Goal: Obtain resource: Download file/media

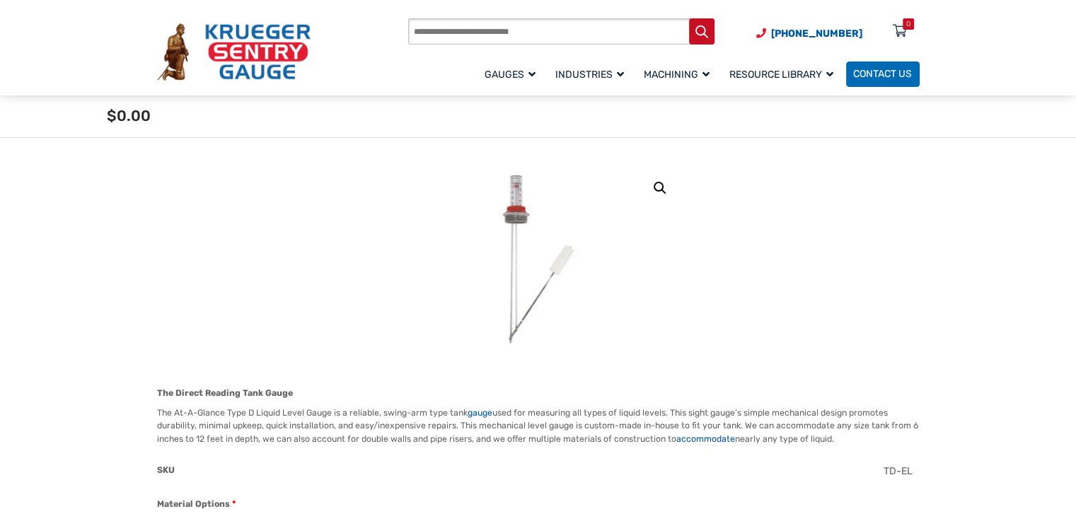
scroll to position [71, 0]
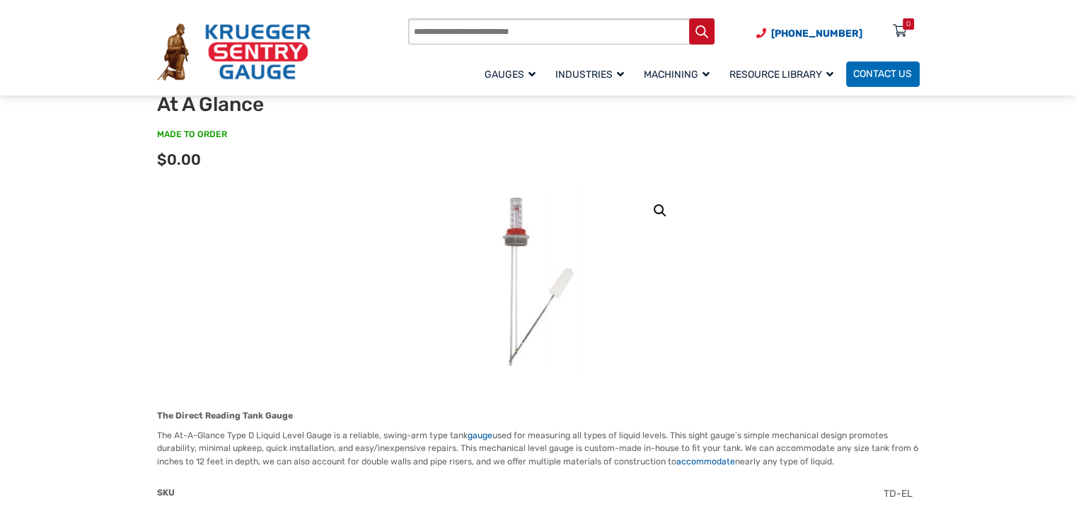
click at [508, 296] on img at bounding box center [538, 281] width 149 height 186
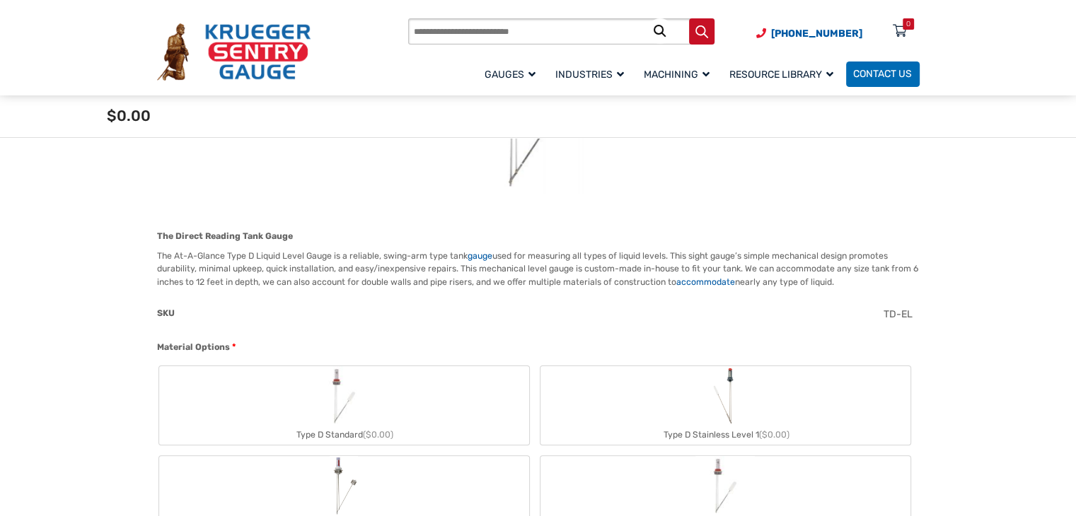
scroll to position [0, 0]
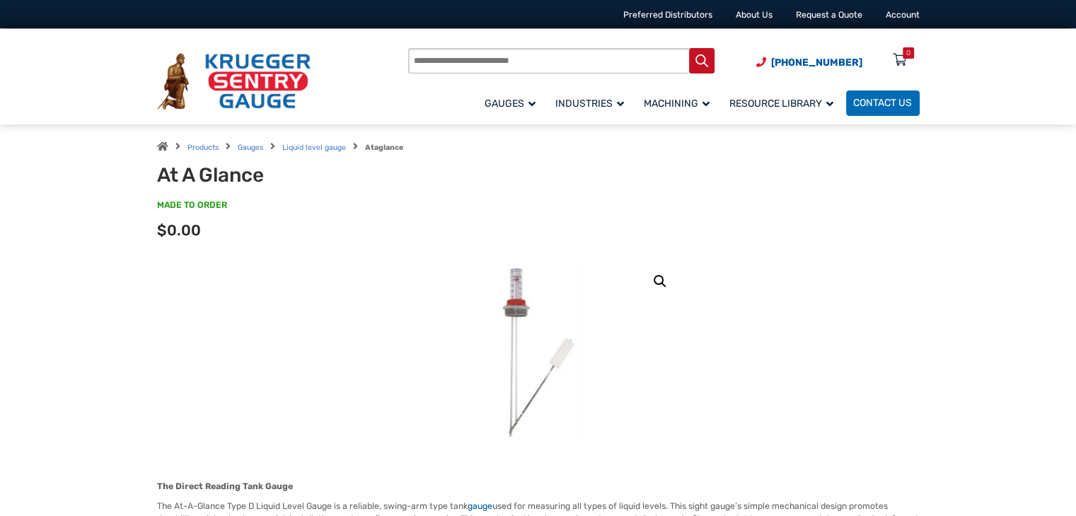
click at [237, 66] on img at bounding box center [233, 81] width 153 height 57
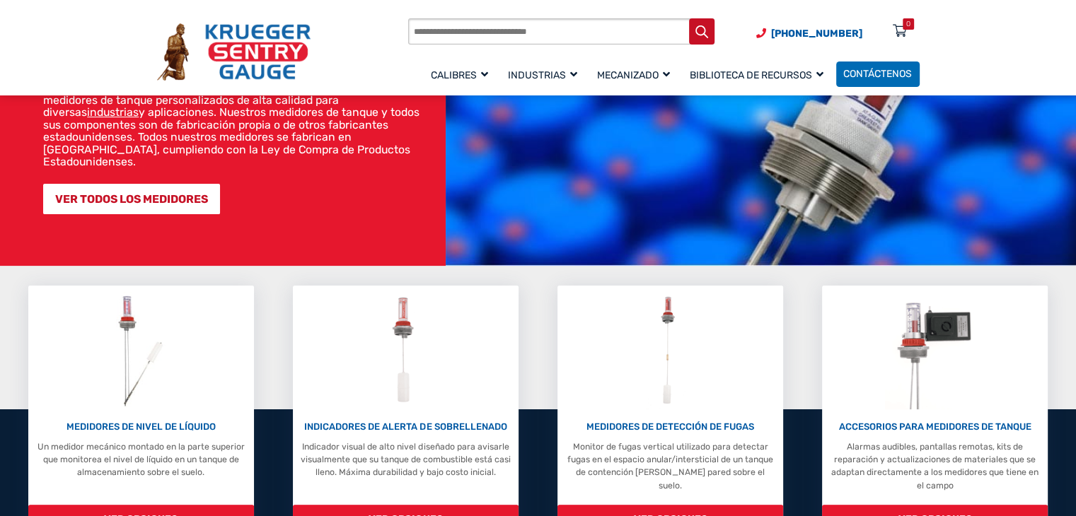
scroll to position [95, 0]
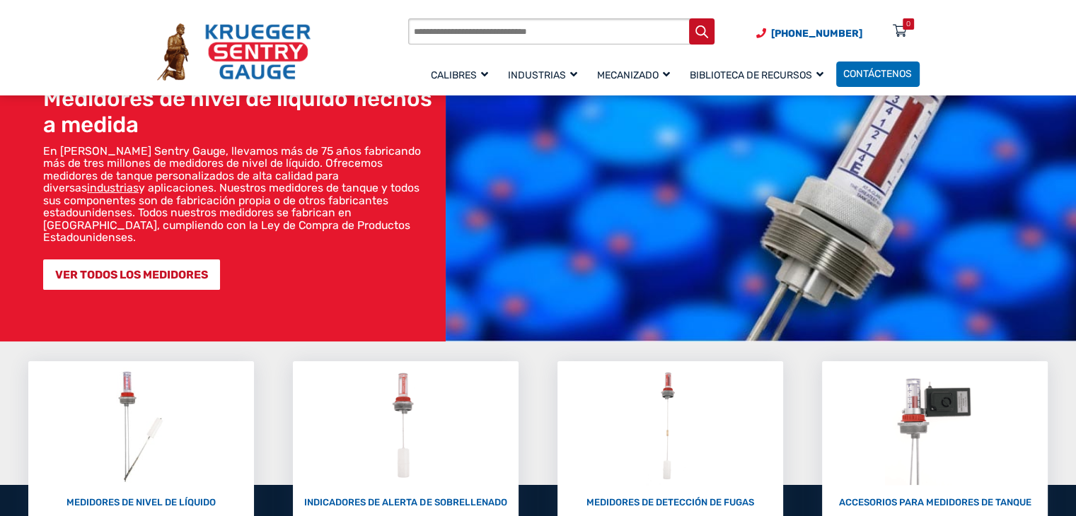
click at [286, 62] on img at bounding box center [233, 51] width 153 height 57
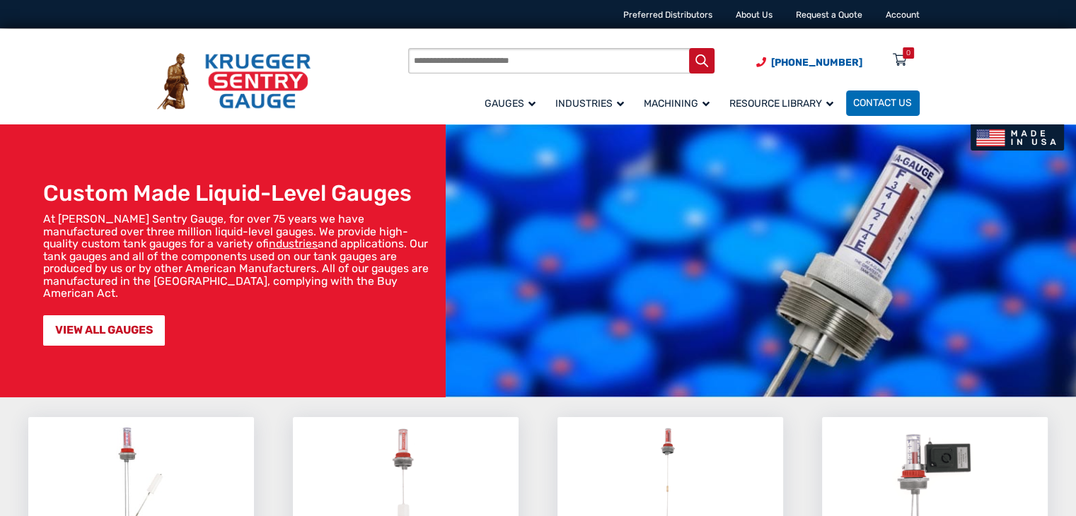
click at [232, 75] on img at bounding box center [233, 81] width 153 height 57
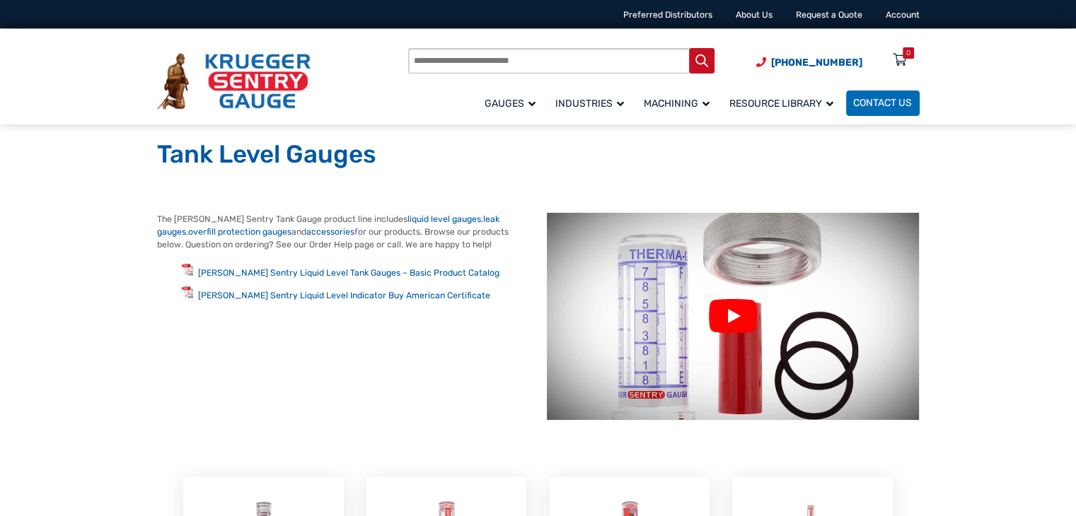
click at [738, 318] on link at bounding box center [733, 317] width 372 height 208
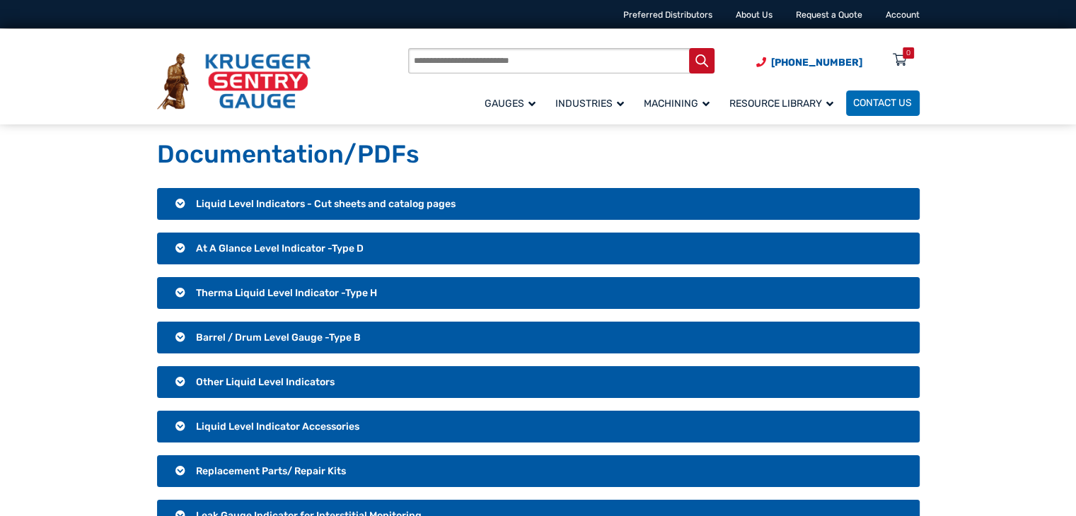
click at [180, 201] on h3 "Liquid Level Indicators - Cut sheets and catalog pages" at bounding box center [538, 204] width 762 height 33
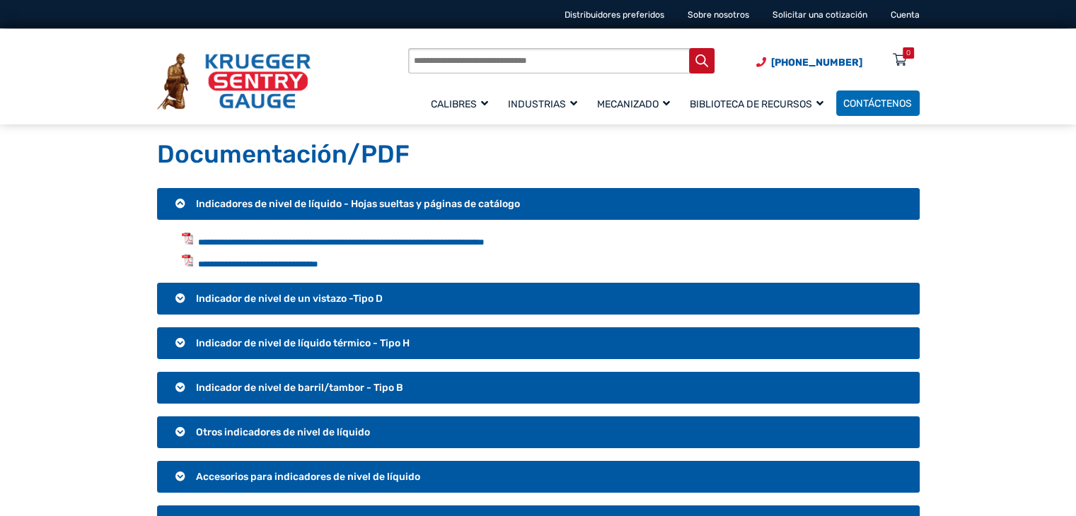
click at [320, 235] on li "**********" at bounding box center [551, 241] width 738 height 16
click at [326, 246] on font "**********" at bounding box center [341, 242] width 286 height 9
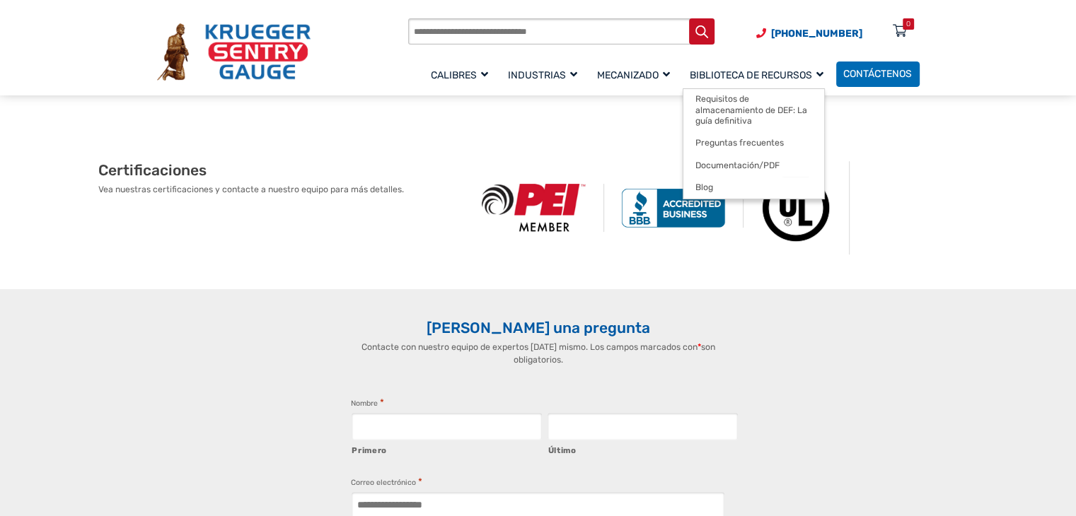
scroll to position [636, 0]
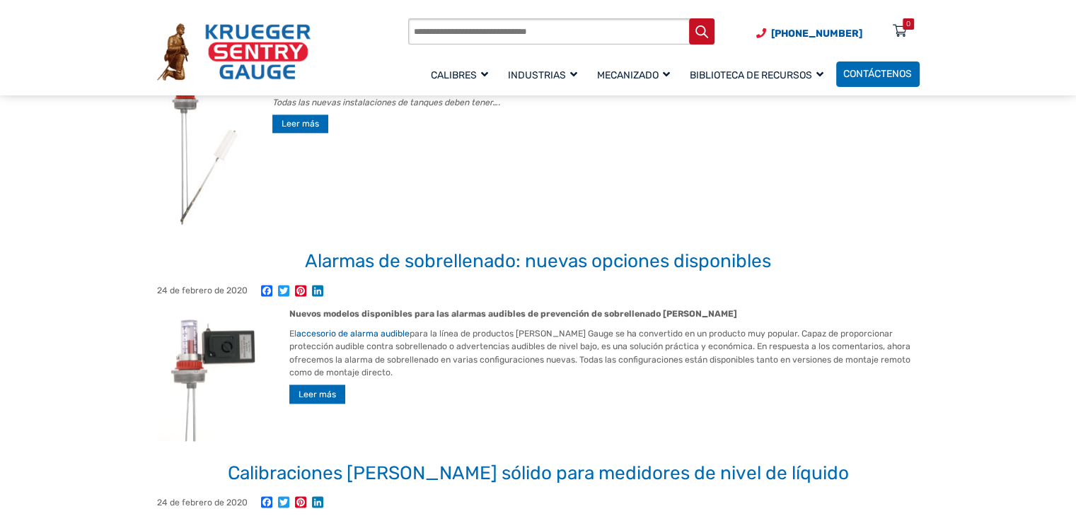
scroll to position [2192, 0]
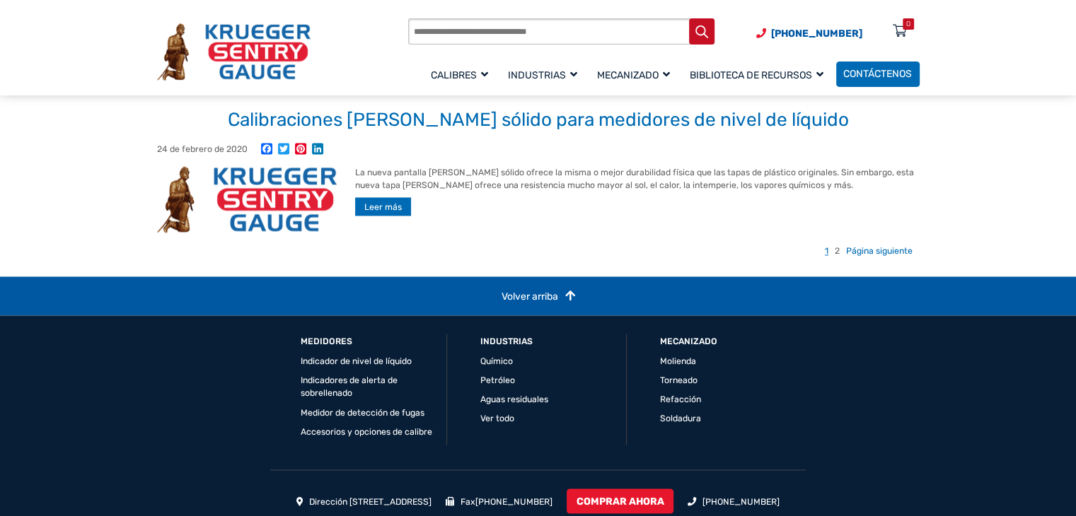
click at [267, 203] on img at bounding box center [247, 199] width 180 height 66
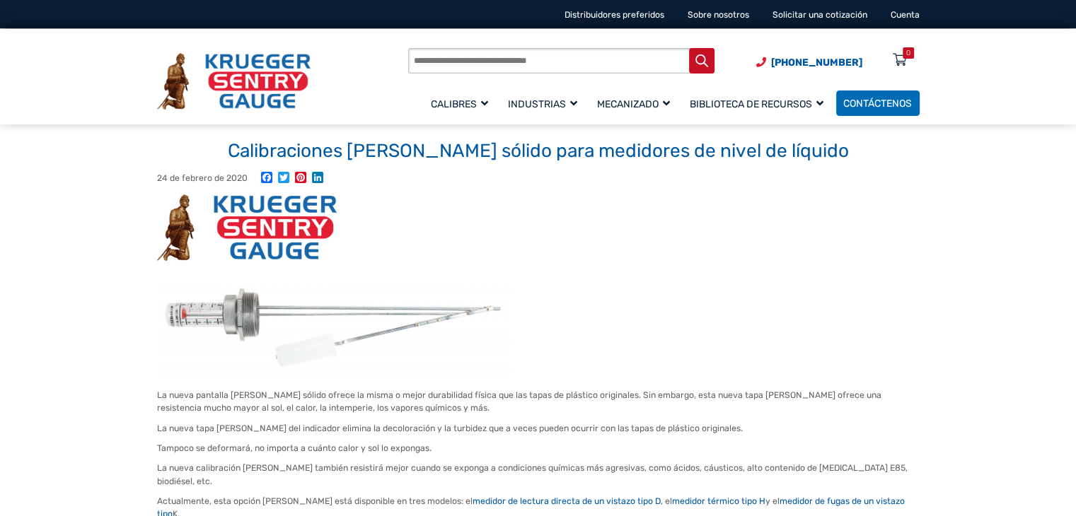
drag, startPoint x: 0, startPoint y: 0, endPoint x: 641, endPoint y: 250, distance: 688.5
click at [641, 250] on figure at bounding box center [538, 227] width 762 height 66
